Goal: Transaction & Acquisition: Purchase product/service

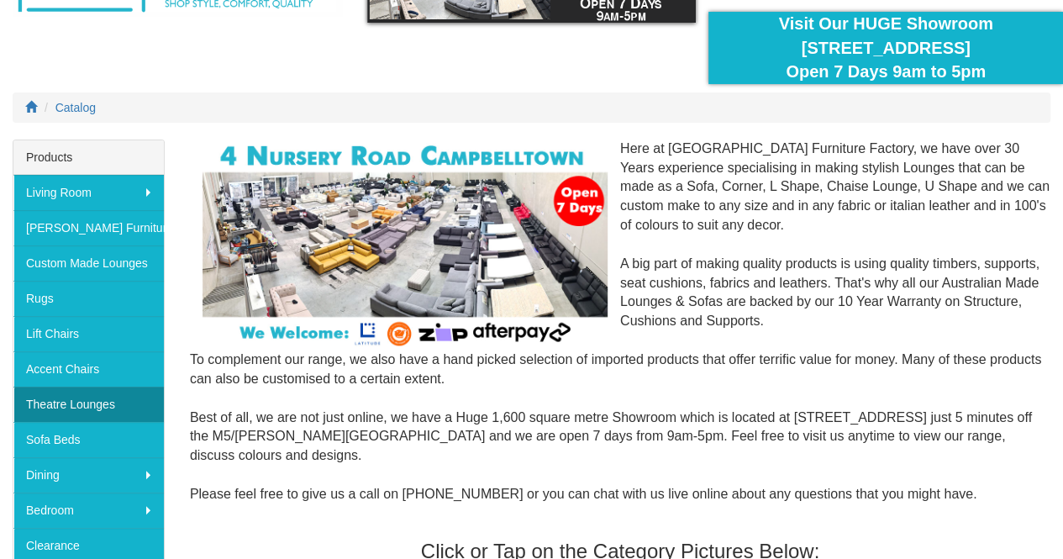
scroll to position [129, 0]
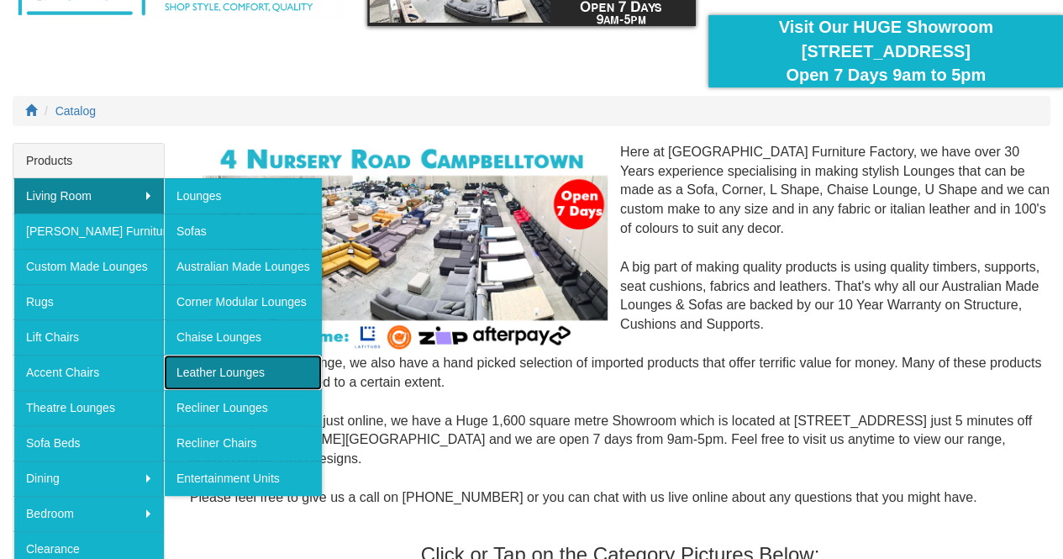
click at [198, 363] on link "Leather Lounges" at bounding box center [243, 372] width 158 height 35
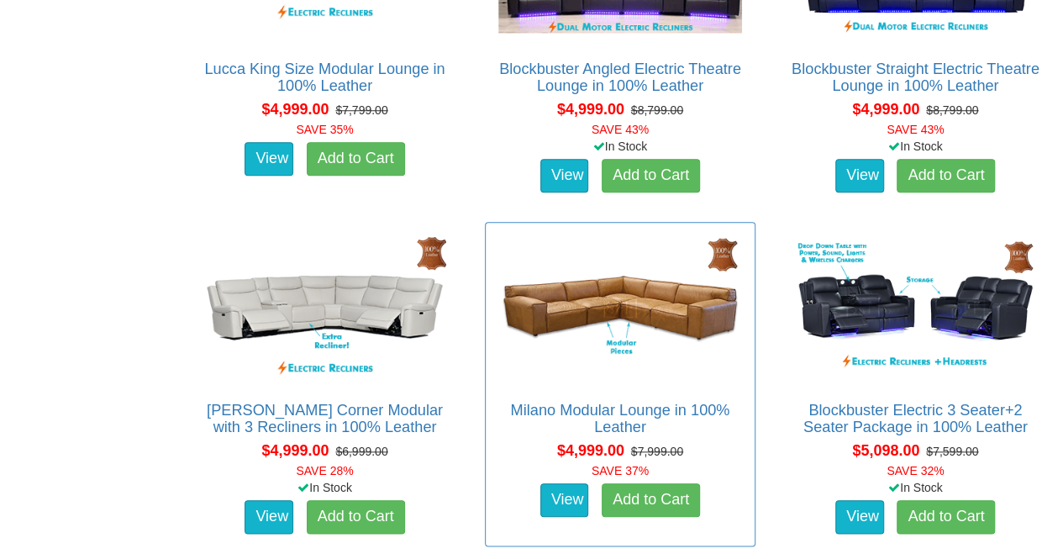
scroll to position [3855, 0]
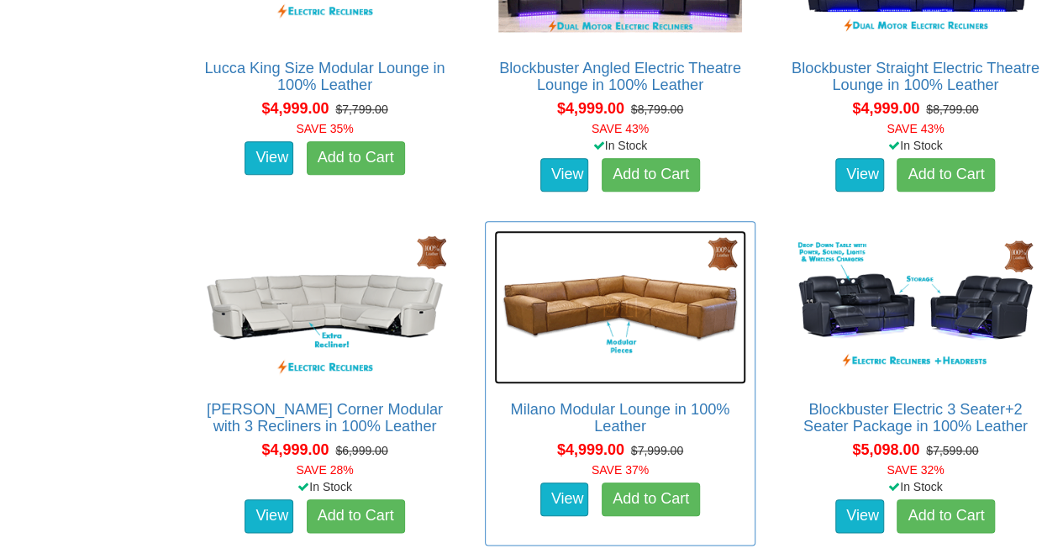
click at [583, 292] on img at bounding box center [619, 307] width 251 height 155
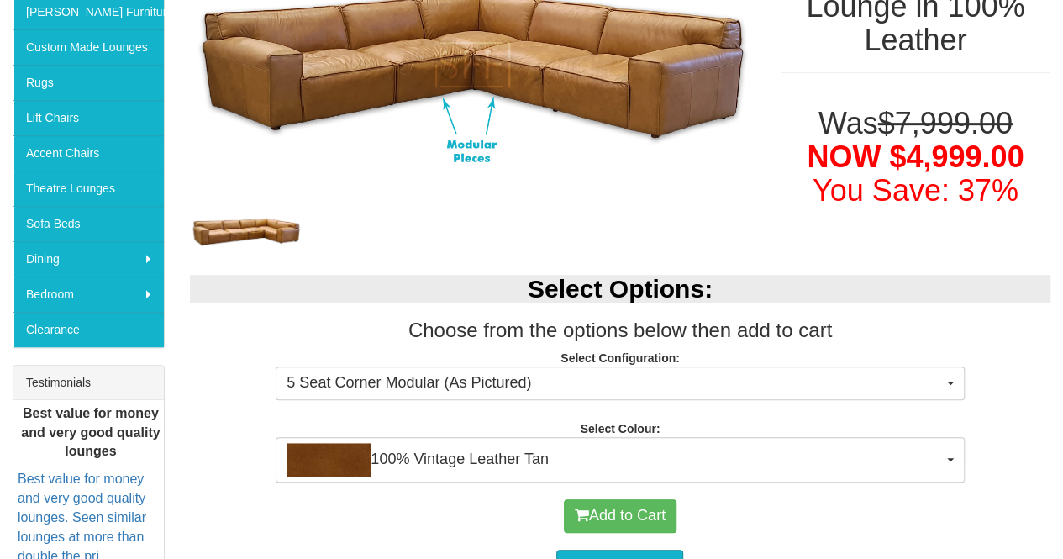
scroll to position [350, 0]
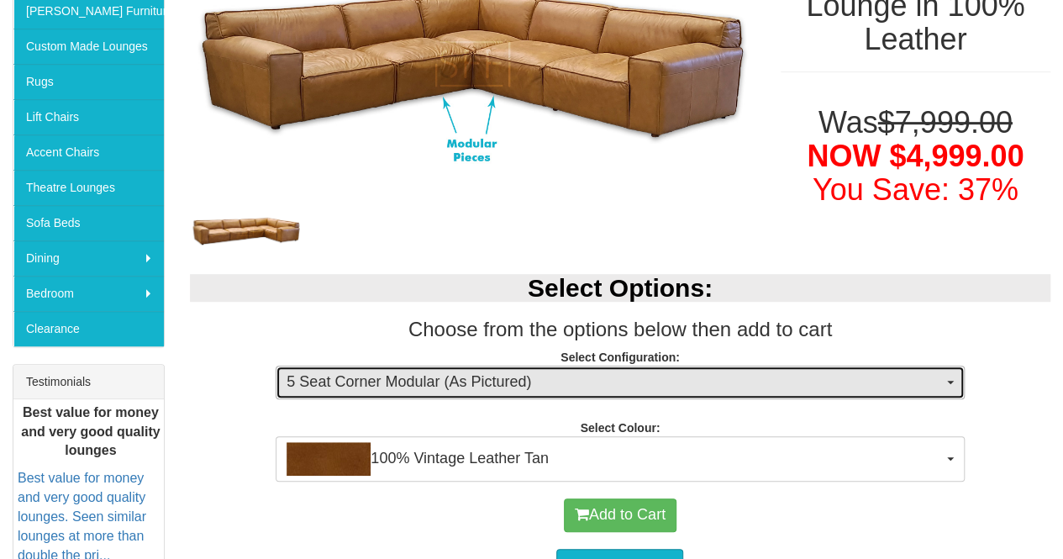
click at [949, 376] on button "5 Seat Corner Modular (As Pictured)" at bounding box center [620, 382] width 688 height 34
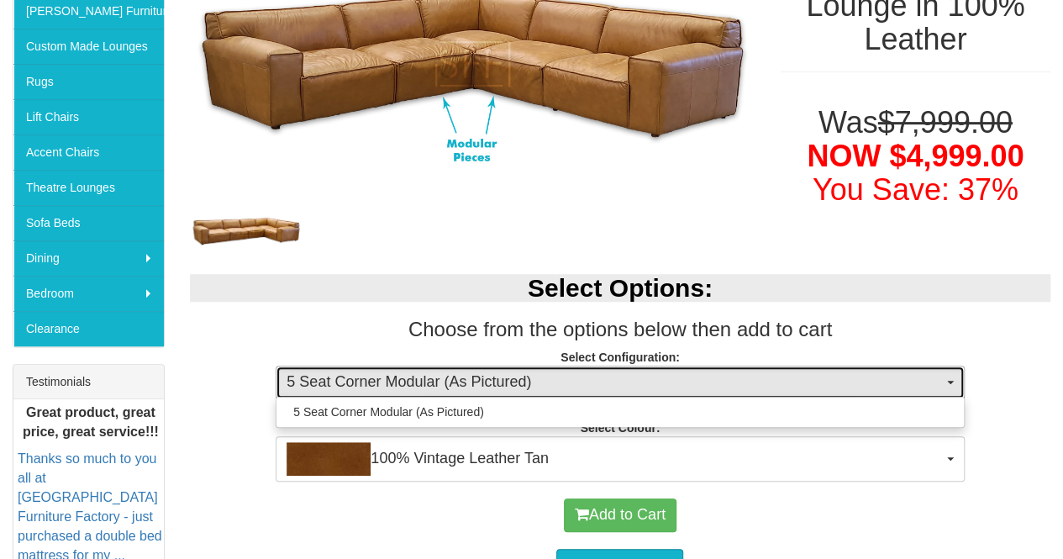
click at [949, 376] on button "5 Seat Corner Modular (As Pictured)" at bounding box center [620, 382] width 688 height 34
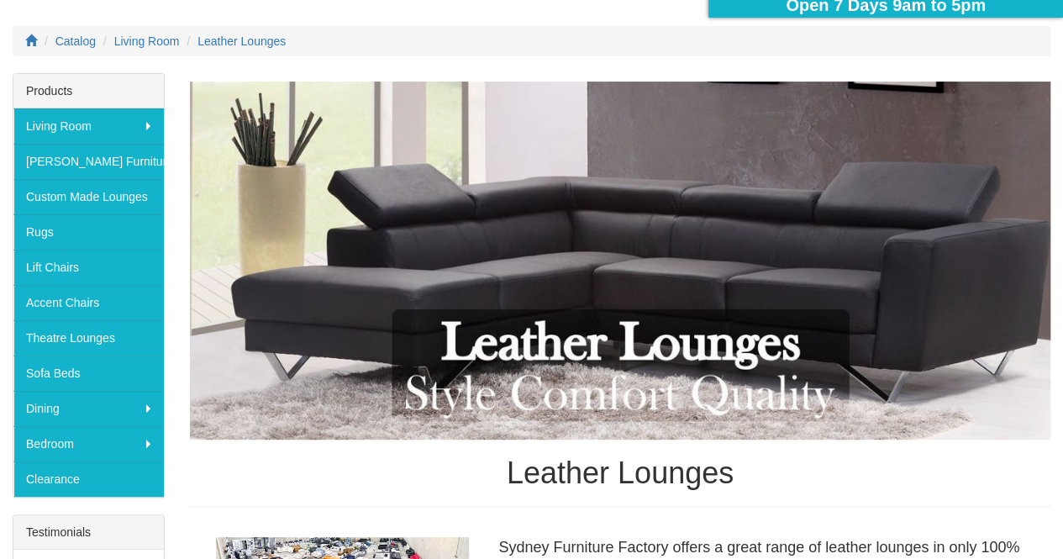
scroll to position [193, 0]
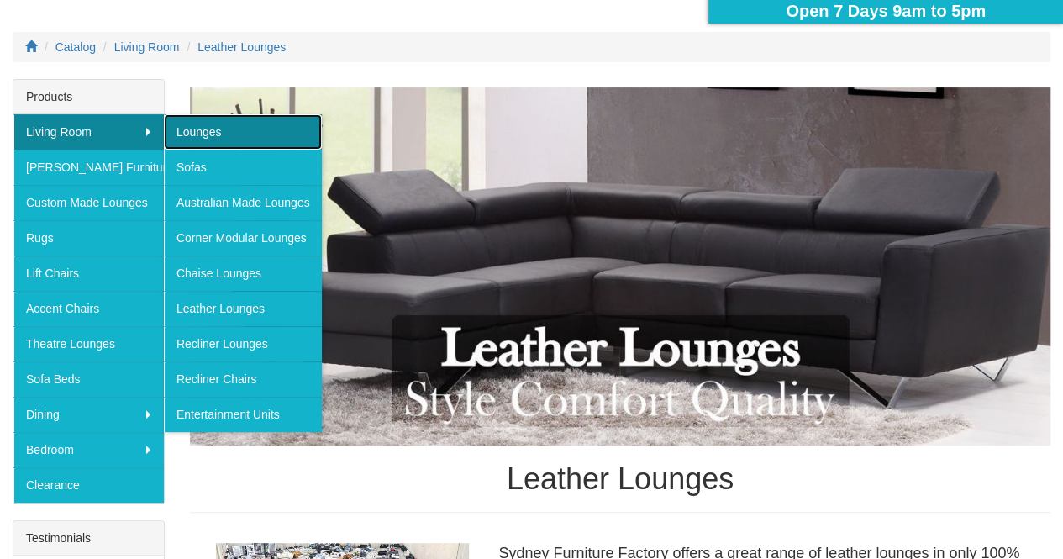
click at [197, 127] on link "Lounges" at bounding box center [243, 131] width 158 height 35
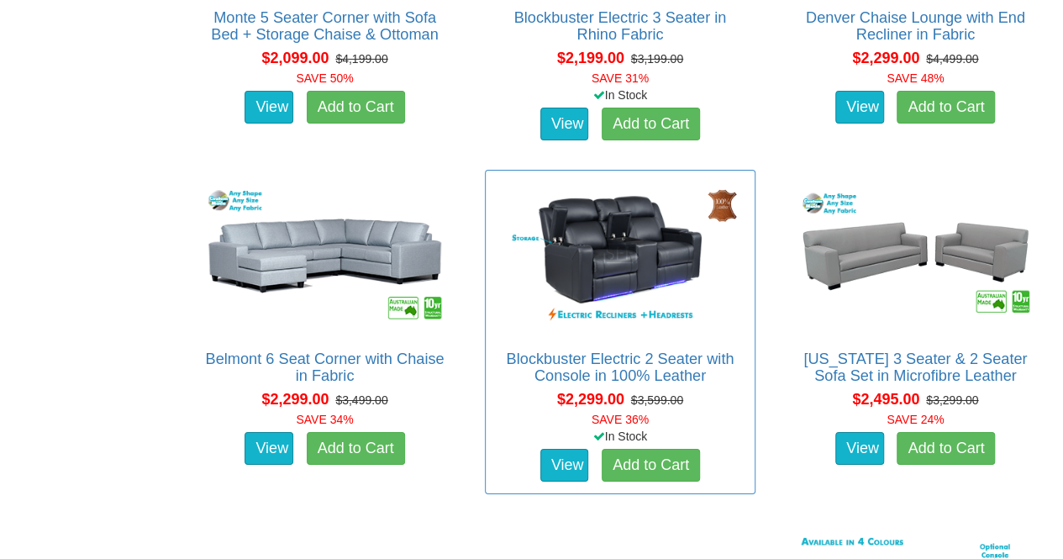
scroll to position [2859, 0]
